Goal: Transaction & Acquisition: Book appointment/travel/reservation

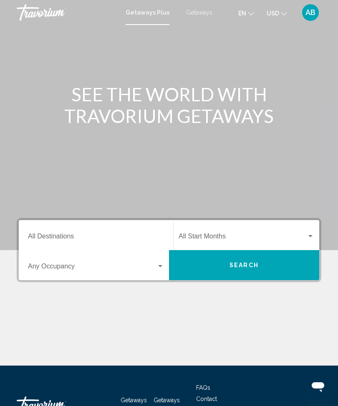
click at [198, 15] on span "Getaways" at bounding box center [199, 12] width 26 height 7
click at [49, 234] on input "Destination All Destinations" at bounding box center [96, 238] width 136 height 8
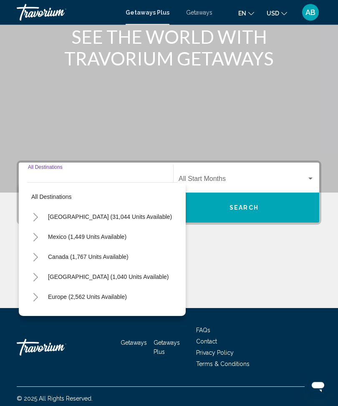
scroll to position [62, 0]
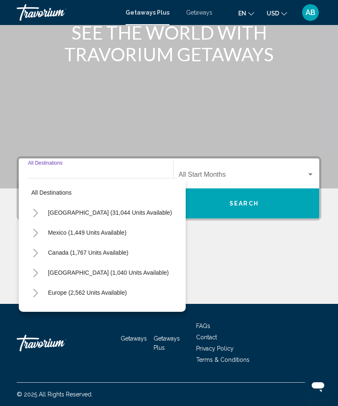
click at [38, 234] on icon "Toggle Mexico (1,449 units available)" at bounding box center [36, 233] width 6 height 8
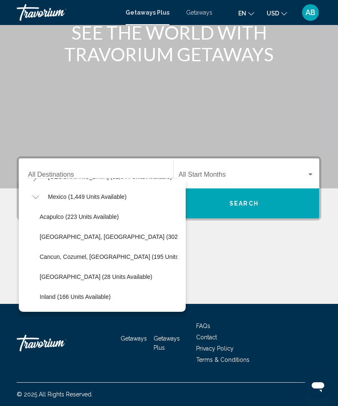
scroll to position [43, 0]
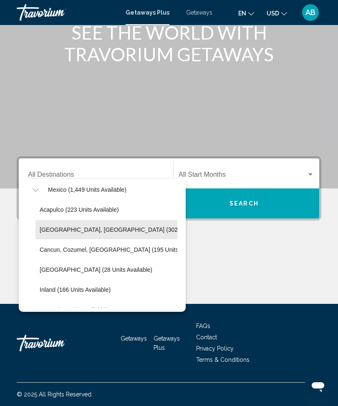
click at [132, 228] on span "[GEOGRAPHIC_DATA], [GEOGRAPHIC_DATA] (302 units available)" at bounding box center [130, 229] width 180 height 7
type input "**********"
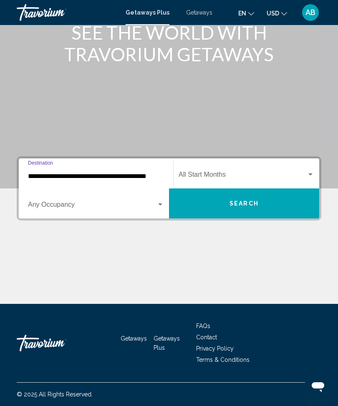
click at [204, 13] on span "Getaways" at bounding box center [199, 12] width 26 height 7
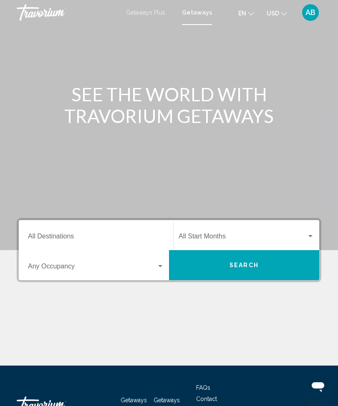
click at [55, 242] on input "Destination All Destinations" at bounding box center [96, 238] width 136 height 8
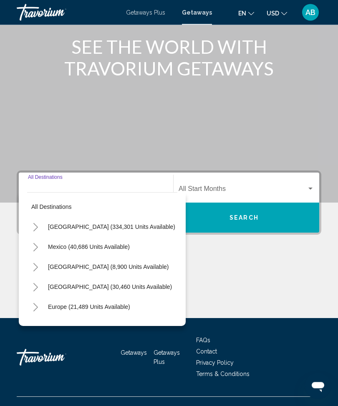
scroll to position [62, 0]
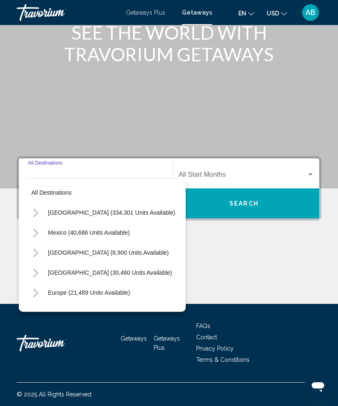
click at [33, 233] on icon "Toggle Mexico (40,686 units available)" at bounding box center [36, 233] width 6 height 8
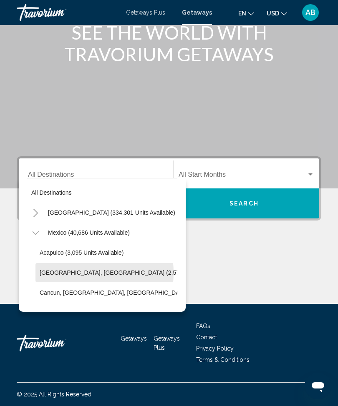
click at [68, 273] on span "[GEOGRAPHIC_DATA], [GEOGRAPHIC_DATA] (2,574 units available)" at bounding box center [132, 272] width 185 height 7
type input "**********"
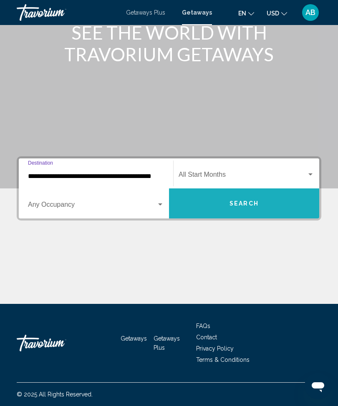
click at [245, 207] on span "Search" at bounding box center [243, 203] width 29 height 7
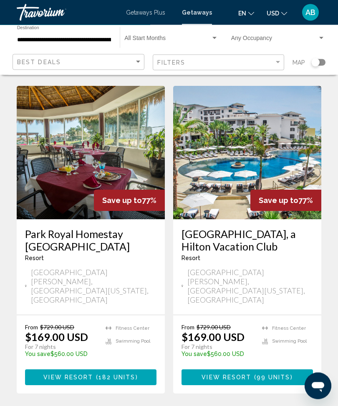
scroll to position [351, 0]
click at [224, 147] on img "Main content" at bounding box center [247, 152] width 148 height 133
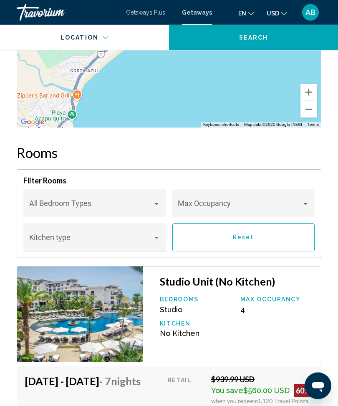
scroll to position [1507, 0]
click at [299, 203] on span "Main content" at bounding box center [240, 207] width 124 height 8
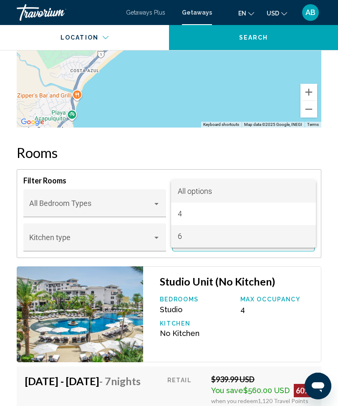
click at [192, 241] on span "6" at bounding box center [243, 236] width 131 height 23
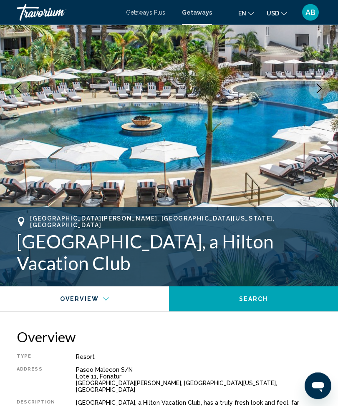
scroll to position [0, 0]
